Goal: Task Accomplishment & Management: Manage account settings

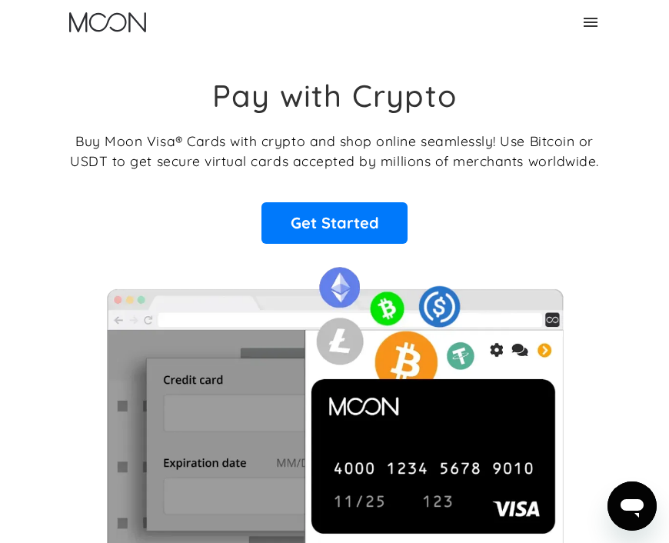
click at [359, 226] on link "Get Started" at bounding box center [335, 223] width 146 height 42
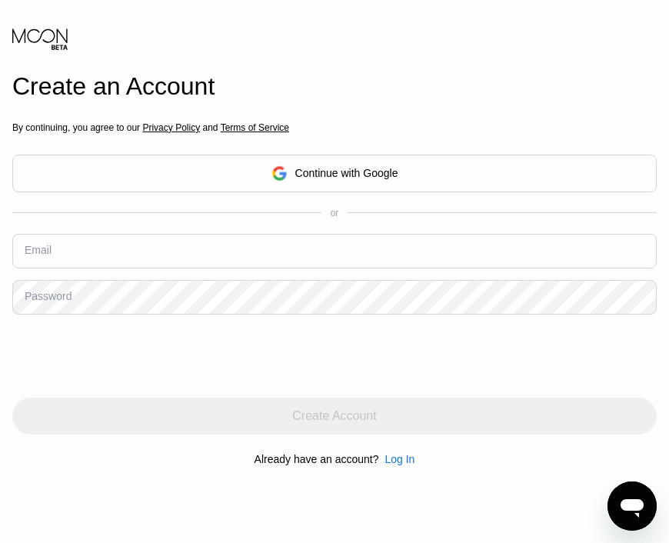
click at [602, 192] on div "Continue with Google" at bounding box center [334, 174] width 645 height 38
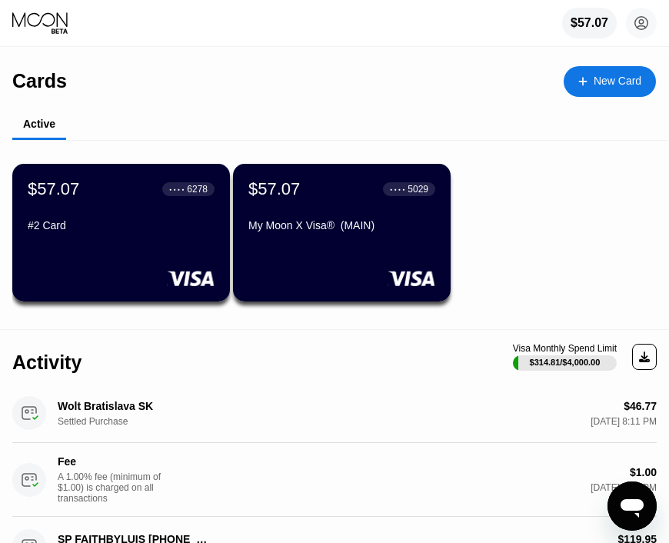
click at [362, 483] on div "$1.00 [DATE] 8:11 PM" at bounding box center [483, 479] width 348 height 27
click at [278, 252] on div "$57.07 ● ● ● ● 5029 My Moon X Visa® (MAIN)" at bounding box center [342, 233] width 218 height 138
